Goal: Task Accomplishment & Management: Use online tool/utility

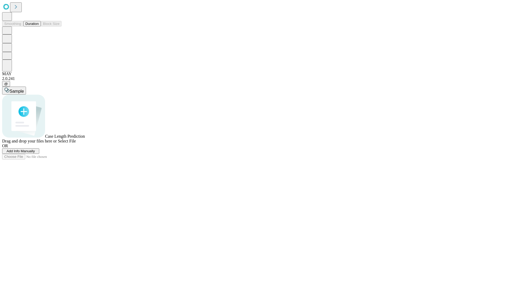
click at [39, 26] on button "Duration" at bounding box center [31, 24] width 17 height 6
click at [35, 153] on span "Add Info Manually" at bounding box center [21, 151] width 28 height 4
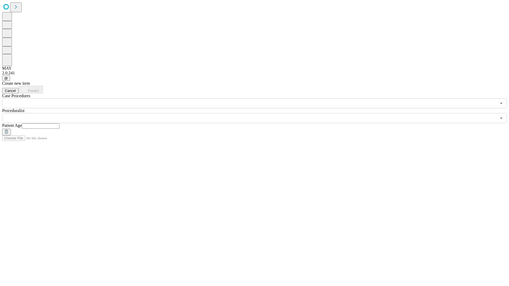
click at [59, 123] on input "text" at bounding box center [41, 125] width 38 height 5
type input "*"
click at [258, 113] on input "text" at bounding box center [249, 118] width 494 height 10
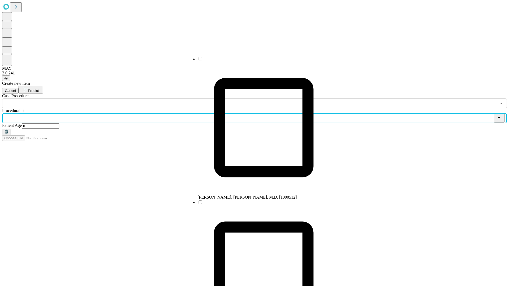
click at [258, 61] on li "[PERSON_NAME], [PERSON_NAME], M.D. [1000512]" at bounding box center [263, 128] width 132 height 144
click at [111, 98] on input "text" at bounding box center [249, 103] width 494 height 10
